Goal: Information Seeking & Learning: Find specific fact

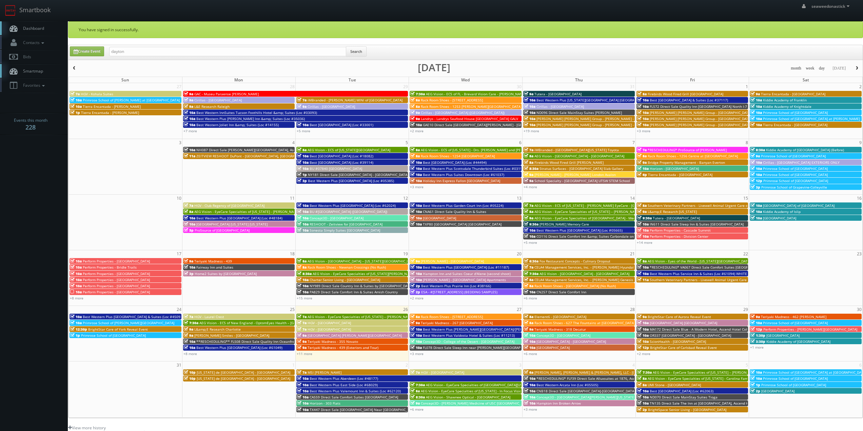
type input "dayton"
click at [363, 54] on button "Search" at bounding box center [356, 51] width 21 height 10
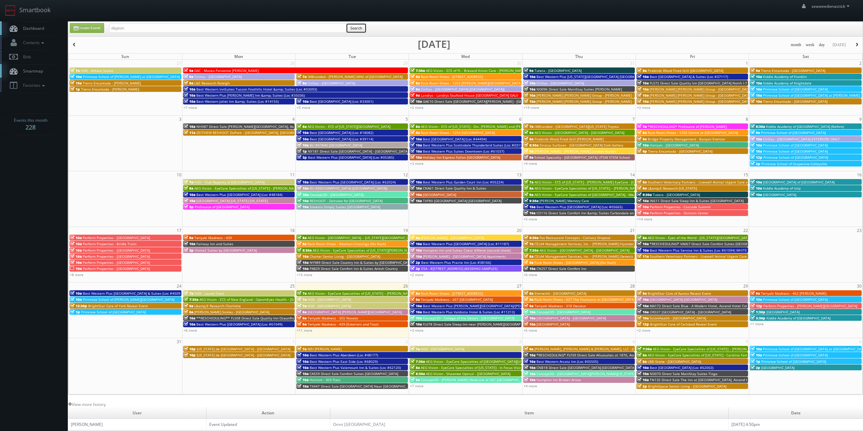
click at [360, 33] on button "Search" at bounding box center [356, 28] width 21 height 10
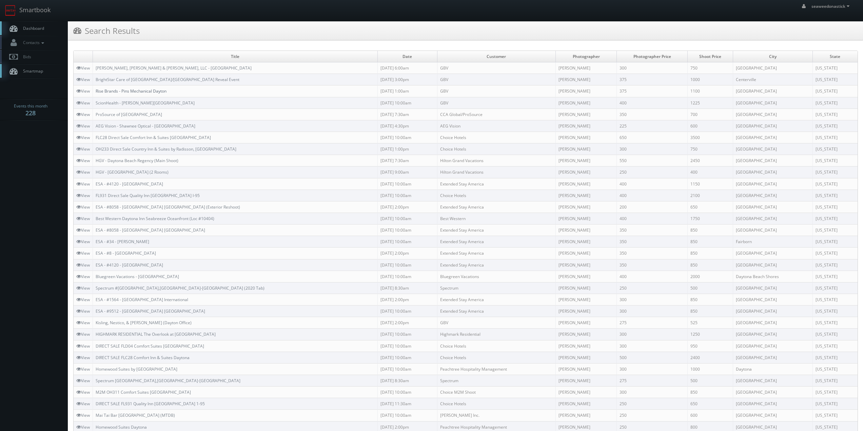
click at [150, 91] on link "Rise Brands - Pins Mechanical Dayton" at bounding box center [131, 91] width 71 height 6
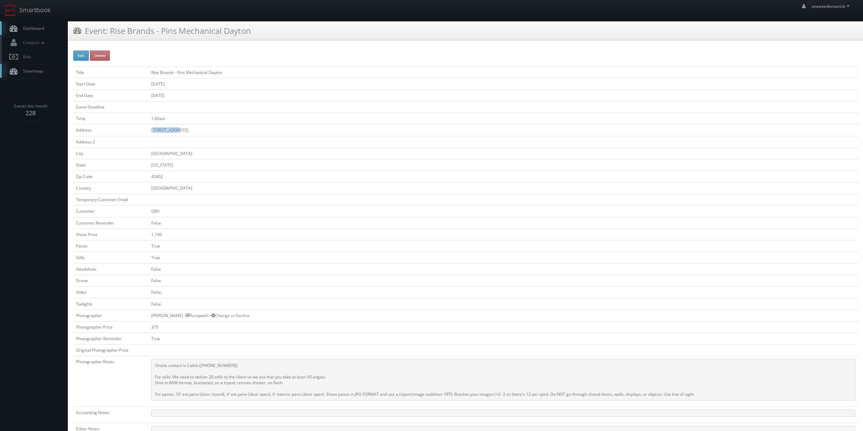
drag, startPoint x: 154, startPoint y: 131, endPoint x: 183, endPoint y: 130, distance: 28.5
click at [183, 130] on td "416 E 1st St" at bounding box center [504, 131] width 710 height 12
click at [156, 131] on td "416 E 1st St" at bounding box center [504, 131] width 710 height 12
drag, startPoint x: 150, startPoint y: 131, endPoint x: 181, endPoint y: 130, distance: 31.2
click at [181, 130] on tr "Address 416 E 1st St" at bounding box center [465, 131] width 785 height 12
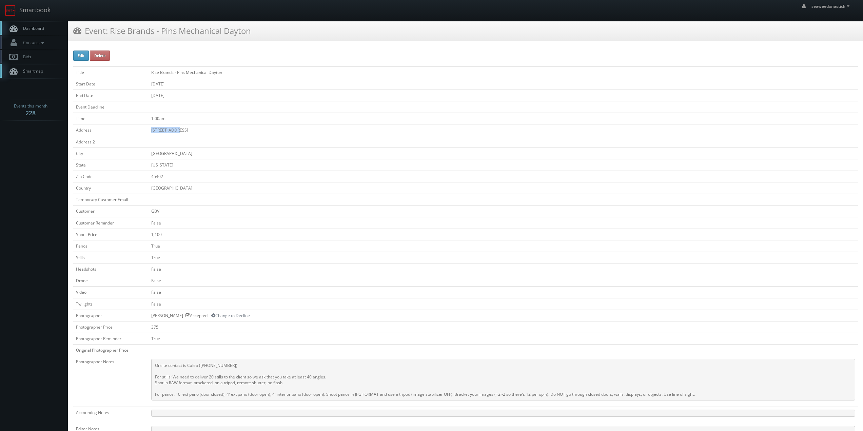
copy tr "416 E 1st St"
click at [285, 100] on td "07/25/2025" at bounding box center [504, 96] width 710 height 12
click at [34, 25] on link "Dashboard" at bounding box center [34, 28] width 68 height 14
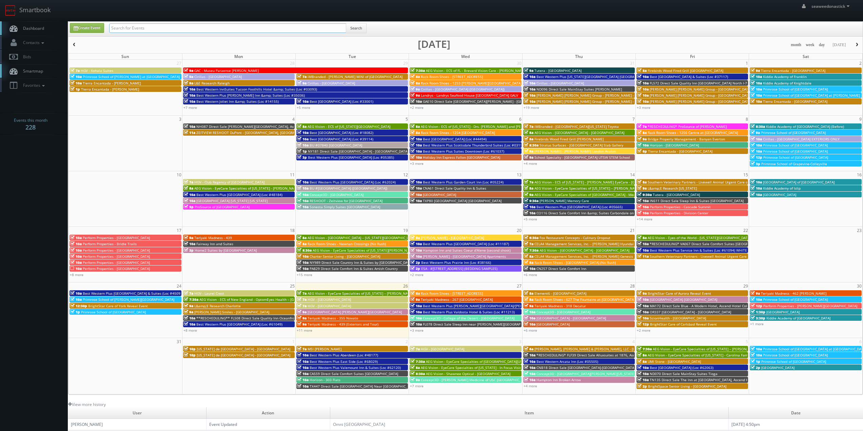
click at [147, 30] on input "text" at bounding box center [227, 27] width 237 height 9
drag, startPoint x: 154, startPoint y: 30, endPoint x: 2, endPoint y: 36, distance: 152.5
click at [29, 36] on body "Smartbook Toggle Side Navigation Toggle Top Navigation seaweedonastick seaweedo…" at bounding box center [431, 267] width 863 height 535
click at [138, 25] on input "sonesta" at bounding box center [227, 27] width 237 height 9
drag, startPoint x: 139, startPoint y: 25, endPoint x: 44, endPoint y: 28, distance: 95.4
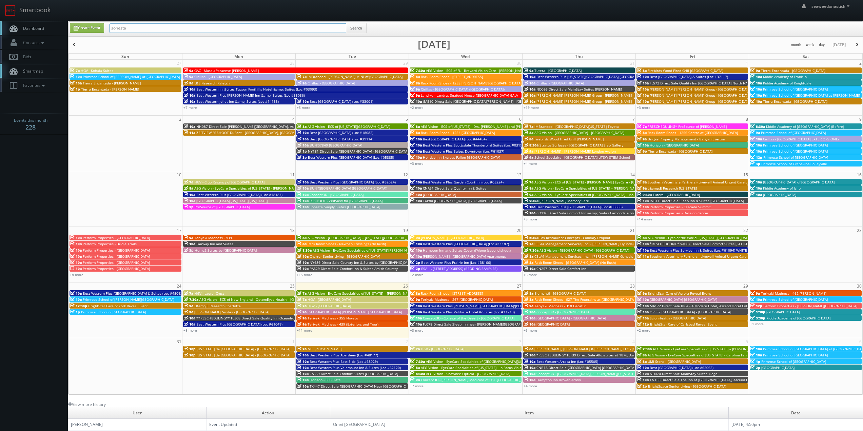
click at [47, 28] on body "Smartbook Toggle Side Navigation Toggle Top Navigation seaweedonastick seaweedo…" at bounding box center [431, 267] width 863 height 535
click at [130, 29] on input "sonesta" at bounding box center [227, 27] width 237 height 9
type input "sonesta boston"
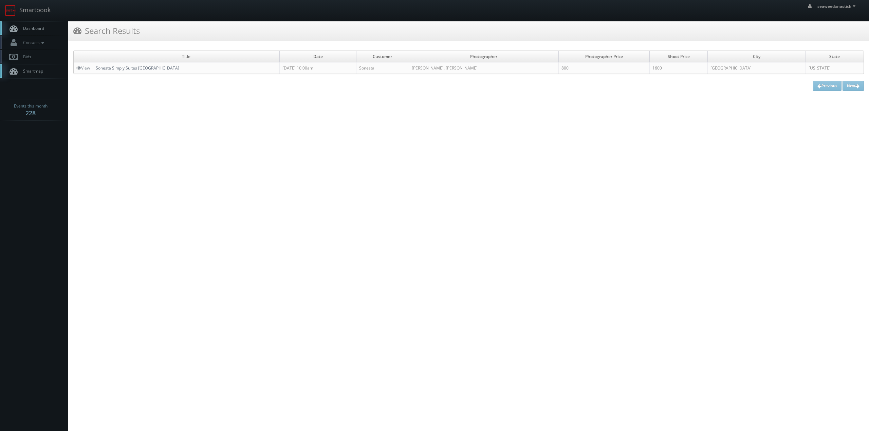
click at [140, 69] on link "Sonesta Simply Suites [GEOGRAPHIC_DATA]" at bounding box center [137, 68] width 83 height 6
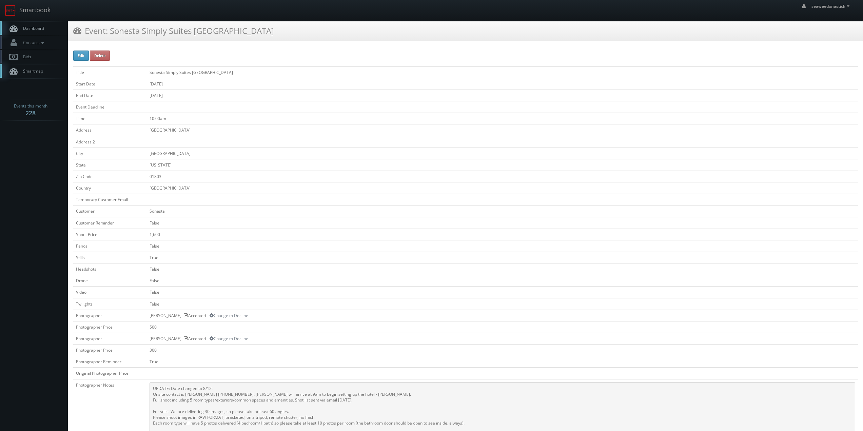
click at [370, 181] on td "01803" at bounding box center [502, 177] width 711 height 12
